Goal: Navigation & Orientation: Find specific page/section

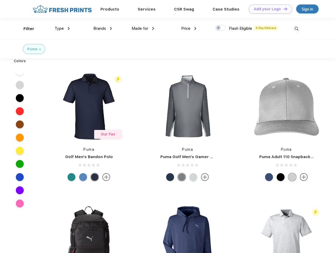
click at [269, 9] on link "Add your Logo Design Tool" at bounding box center [271, 8] width 44 height 9
click at [0, 0] on div "Design Tool" at bounding box center [0, 0] width 0 height 0
click at [283, 9] on link "Add your Logo Design Tool" at bounding box center [271, 8] width 44 height 9
click at [25, 29] on div "Filter" at bounding box center [28, 29] width 11 height 6
click at [62, 29] on span "Type" at bounding box center [59, 28] width 9 height 5
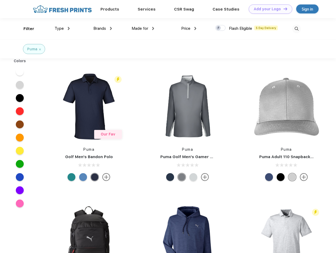
click at [103, 29] on span "Brands" at bounding box center [99, 28] width 13 height 5
click at [143, 29] on span "Made for" at bounding box center [140, 28] width 17 height 5
click at [189, 29] on span "Price" at bounding box center [185, 28] width 9 height 5
click at [221, 28] on div at bounding box center [220, 28] width 10 height 6
click at [219, 28] on input "checkbox" at bounding box center [216, 26] width 3 height 3
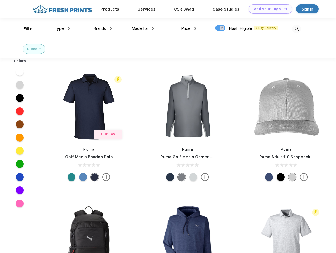
click at [297, 29] on img at bounding box center [296, 29] width 9 height 9
